Goal: Information Seeking & Learning: Learn about a topic

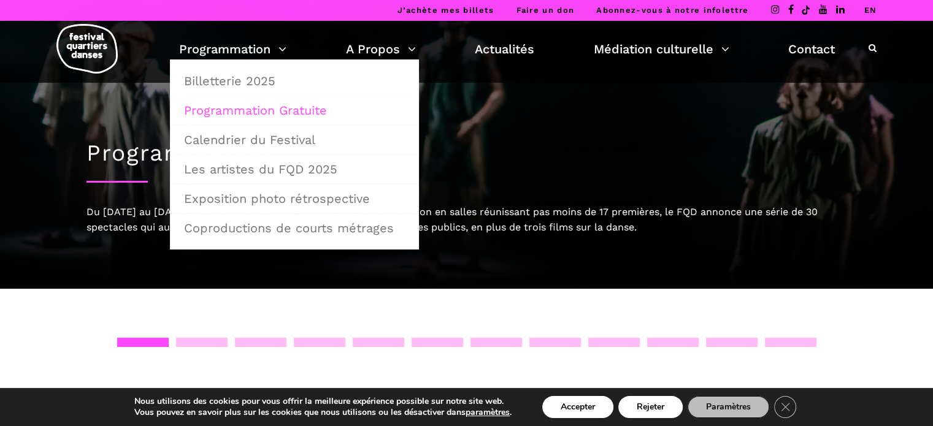
click at [245, 110] on link "Programmation Gratuite" at bounding box center [295, 110] width 236 height 28
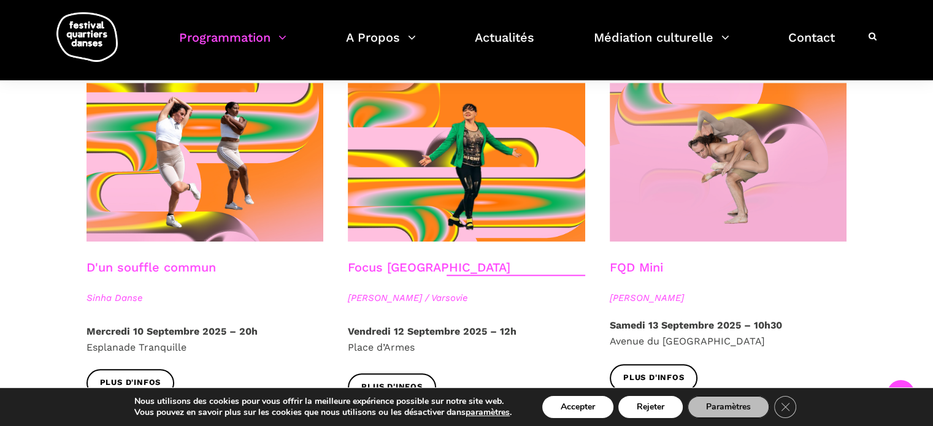
scroll to position [1372, 0]
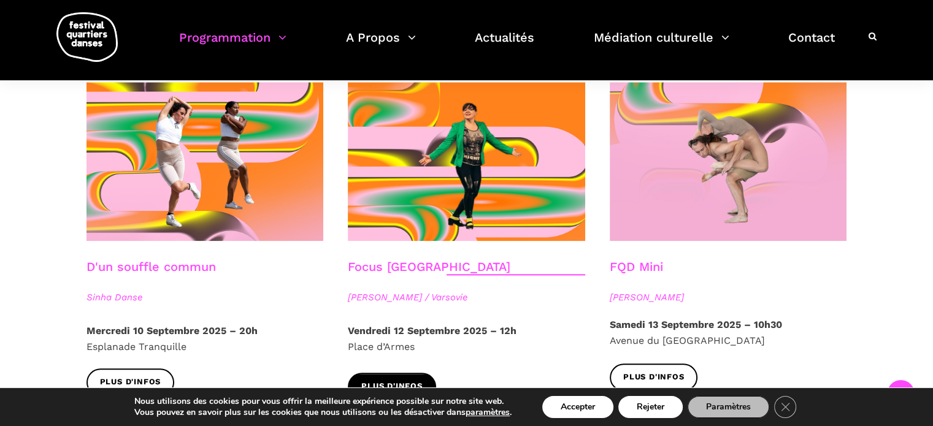
click at [397, 373] on link "Plus d'infos" at bounding box center [392, 387] width 88 height 28
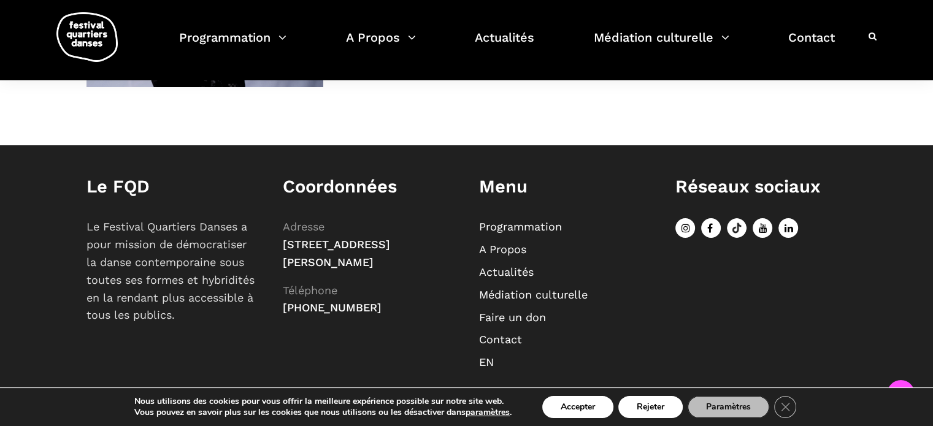
scroll to position [1050, 0]
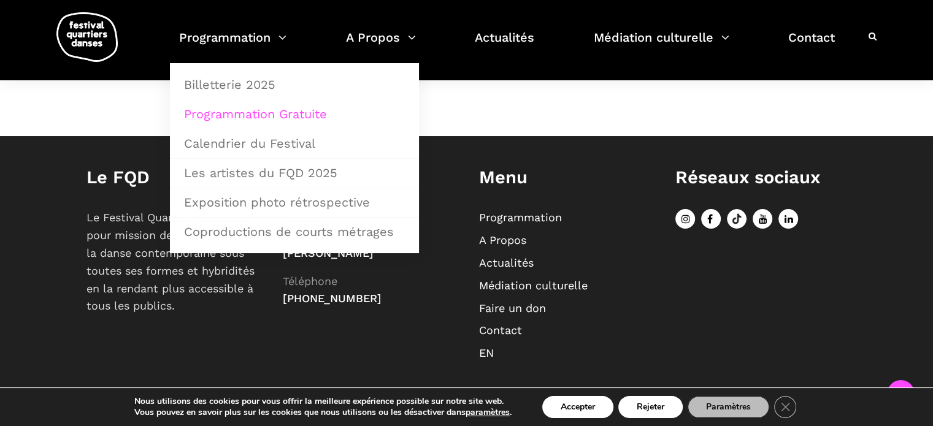
click at [269, 113] on link "Programmation Gratuite" at bounding box center [295, 114] width 236 height 28
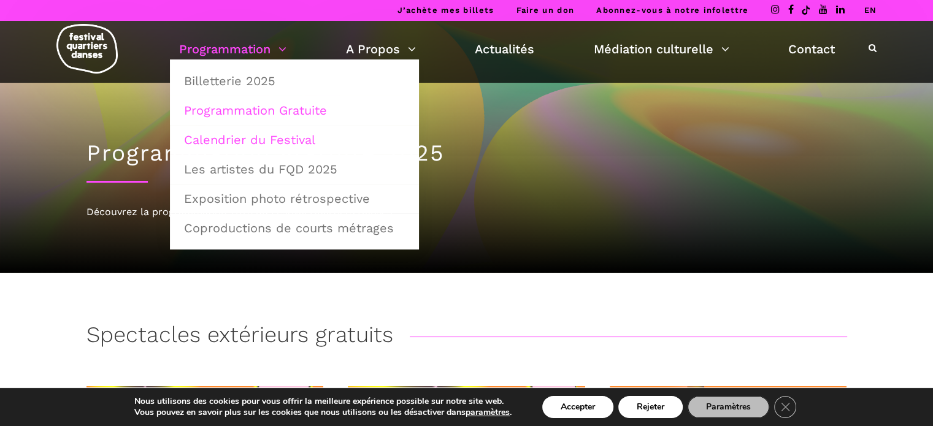
click at [255, 140] on link "Calendrier du Festival" at bounding box center [295, 140] width 236 height 28
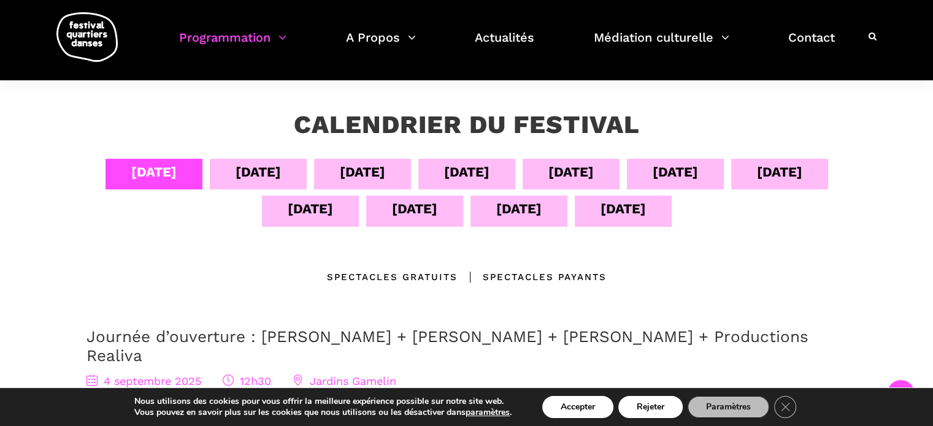
scroll to position [204, 0]
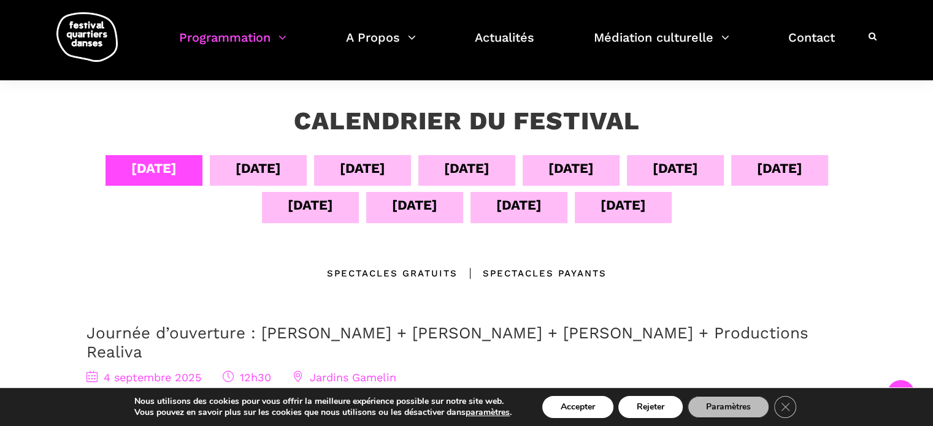
click at [304, 204] on div "[DATE]" at bounding box center [310, 204] width 45 height 21
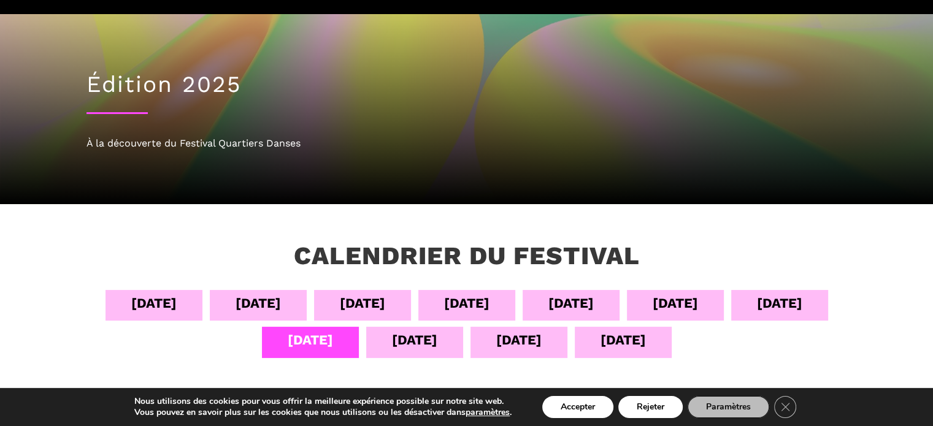
scroll to position [107, 0]
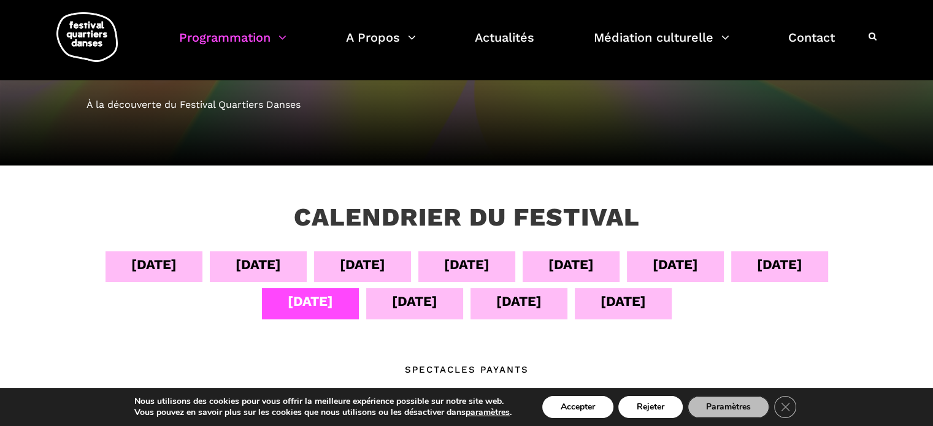
click at [393, 303] on div "[DATE]" at bounding box center [414, 301] width 45 height 21
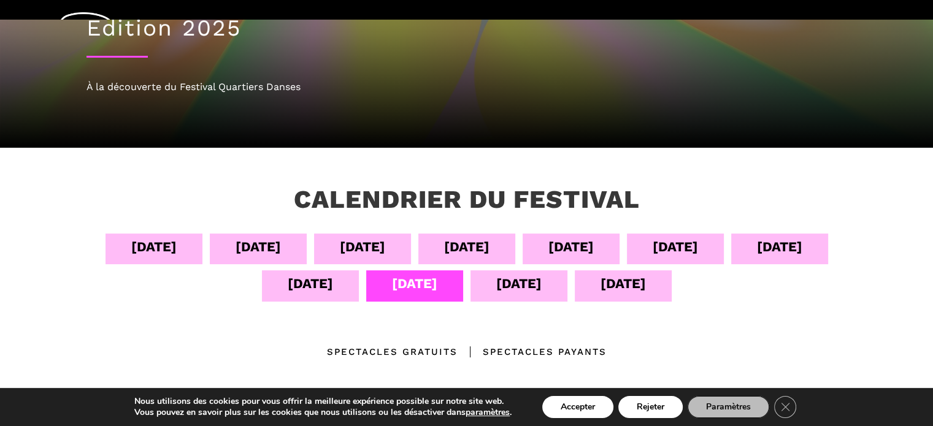
scroll to position [136, 0]
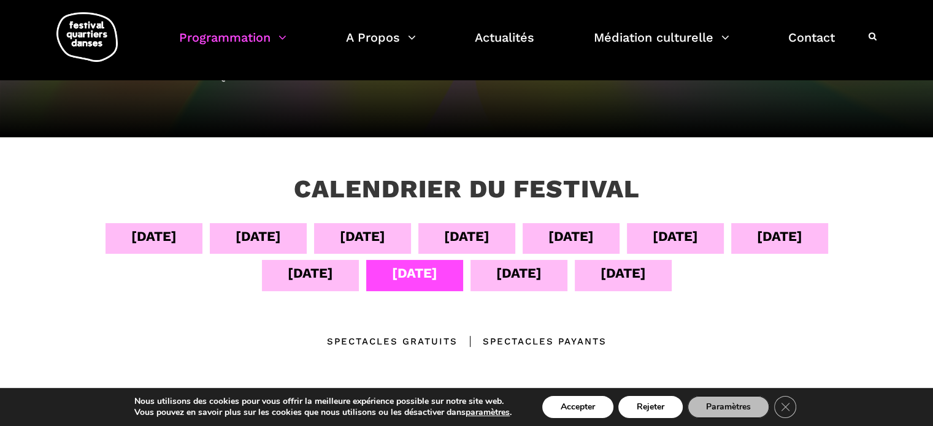
click at [620, 274] on div "[DATE]" at bounding box center [623, 273] width 45 height 21
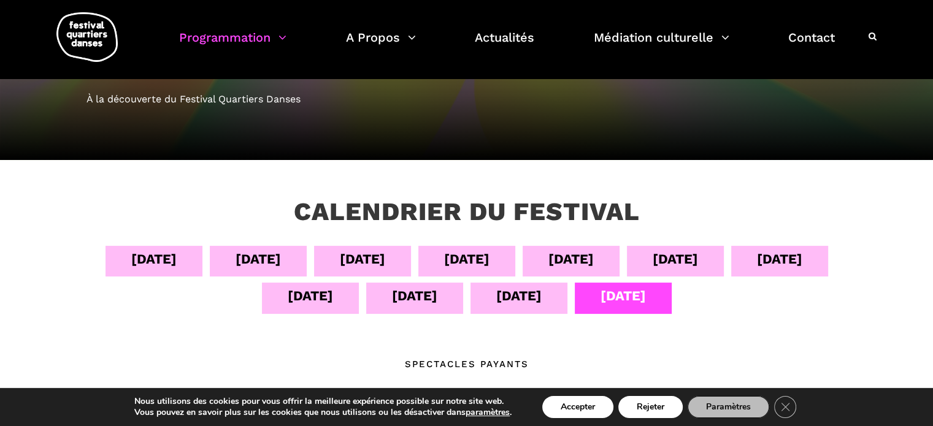
scroll to position [81, 0]
